Goal: Obtain resource: Obtain resource

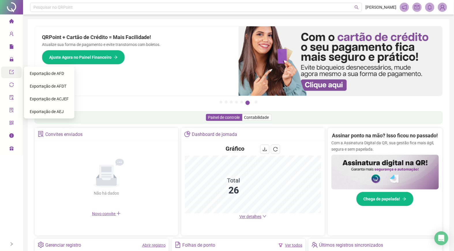
click at [11, 49] on span "file" at bounding box center [11, 48] width 5 height 12
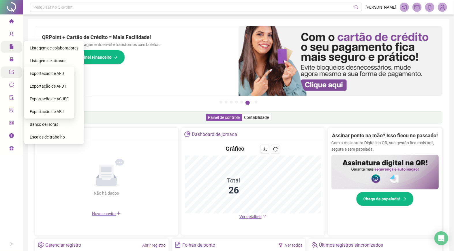
click at [12, 49] on icon "file" at bounding box center [12, 46] width 4 height 5
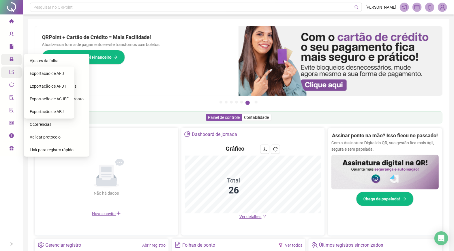
click at [14, 59] on icon at bounding box center [15, 59] width 3 height 0
click at [16, 72] on span "Exportações" at bounding box center [24, 72] width 30 height 5
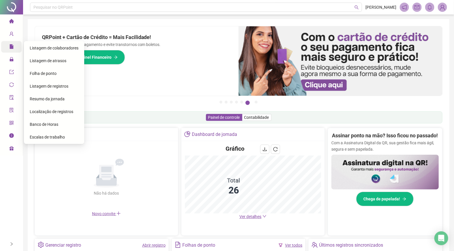
click at [54, 47] on span "Listagem de colaboradores" at bounding box center [54, 48] width 49 height 5
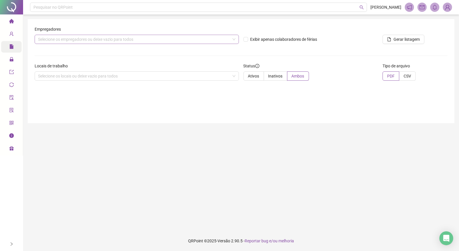
click at [182, 38] on div "Selecione os empregadores ou deixe vazio para todos" at bounding box center [137, 39] width 204 height 9
click at [186, 32] on div "Empregadores" at bounding box center [137, 30] width 204 height 9
click at [233, 40] on div "Selecione os empregadores ou deixe vazio para todos" at bounding box center [137, 39] width 204 height 9
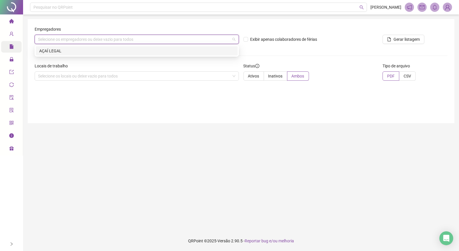
click at [142, 49] on div "AÇAÍ LEGAL" at bounding box center [136, 51] width 195 height 6
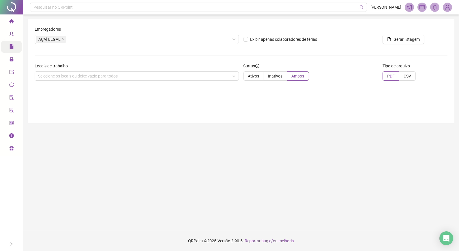
click at [242, 78] on div "Status Ativos Inativos Ambos" at bounding box center [310, 74] width 139 height 23
click at [237, 77] on div "Selecione os locais ou deixe vazio para todos" at bounding box center [137, 75] width 204 height 9
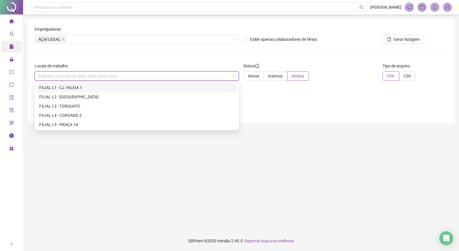
click at [162, 85] on div "FILIAL L1 - CJ. HILEIA 1" at bounding box center [136, 87] width 195 height 6
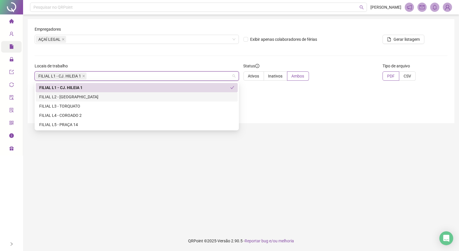
click at [98, 98] on div "FILIAL L2 - [GEOGRAPHIC_DATA]" at bounding box center [136, 97] width 195 height 6
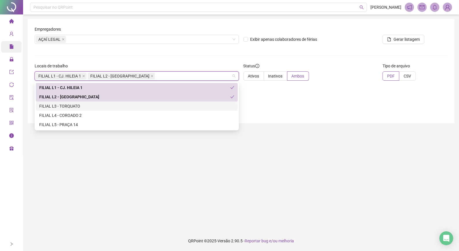
click at [77, 105] on div "FILIAL L3 - TORQUATO" at bounding box center [136, 106] width 195 height 6
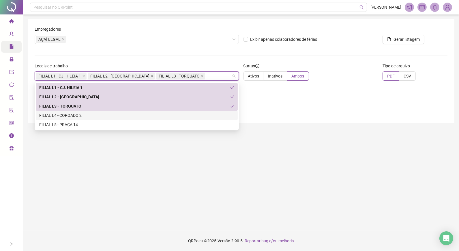
click at [77, 115] on div "FILIAL L4 - COROADO 2" at bounding box center [136, 115] width 195 height 6
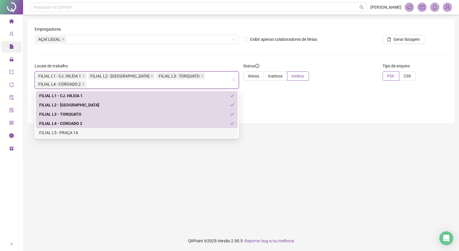
click at [73, 134] on div "FILIAL L5 - PRAÇA 14" at bounding box center [136, 132] width 195 height 6
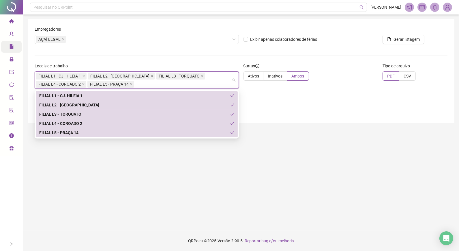
click at [327, 106] on div "Empregadores AÇAÍ LEGAL Exibir apenas colaboradores de férias Gerar listagem Lo…" at bounding box center [241, 71] width 427 height 104
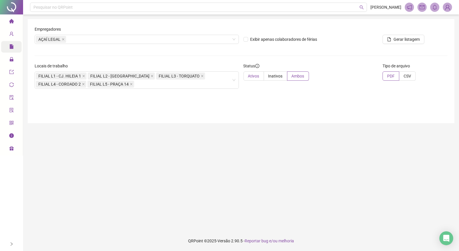
click at [256, 75] on span "Ativos" at bounding box center [253, 76] width 11 height 5
click at [391, 74] on span "PDF" at bounding box center [391, 76] width 8 height 5
click at [404, 42] on span "Gerar listagem" at bounding box center [407, 39] width 26 height 6
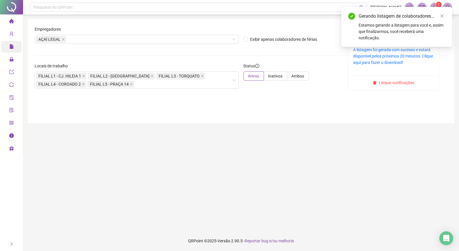
click at [437, 3] on sup "1" at bounding box center [439, 5] width 6 height 6
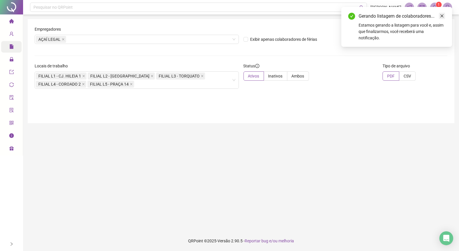
click at [441, 16] on icon "close" at bounding box center [442, 16] width 4 height 4
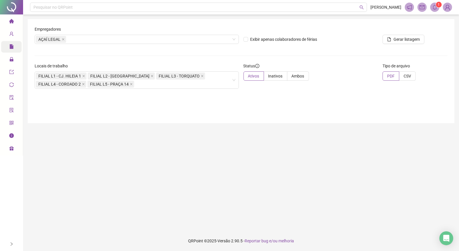
click at [436, 7] on icon "bell" at bounding box center [435, 7] width 5 height 5
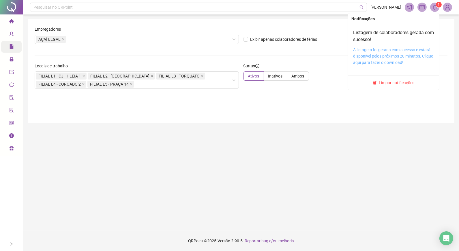
click at [369, 56] on link "A listagem foi gerada com sucesso e estará disponível pelos próximos 20 minutos…" at bounding box center [393, 55] width 80 height 17
